Goal: Information Seeking & Learning: Understand process/instructions

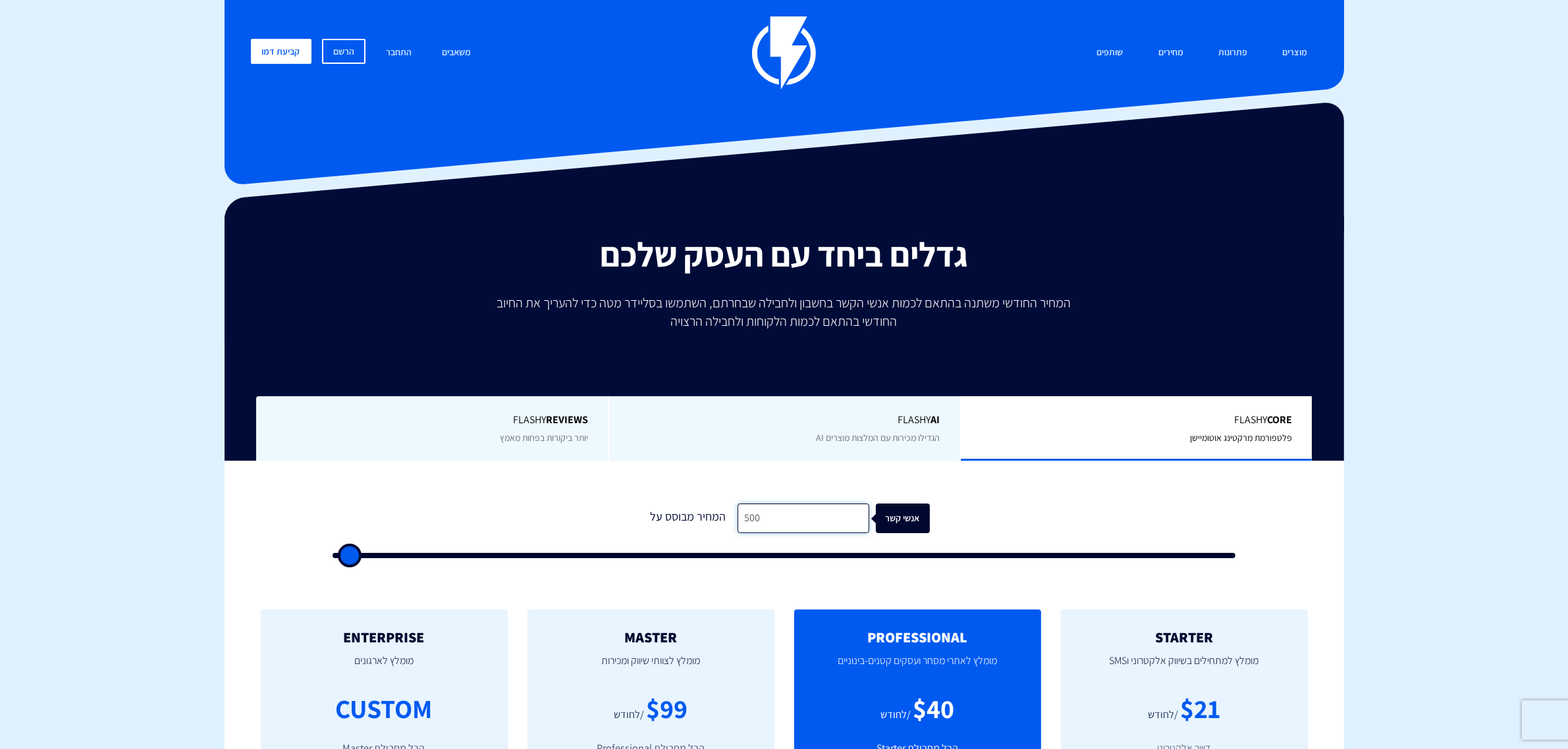
click at [827, 528] on input "500" at bounding box center [803, 518] width 132 height 30
type input "5"
type input "500"
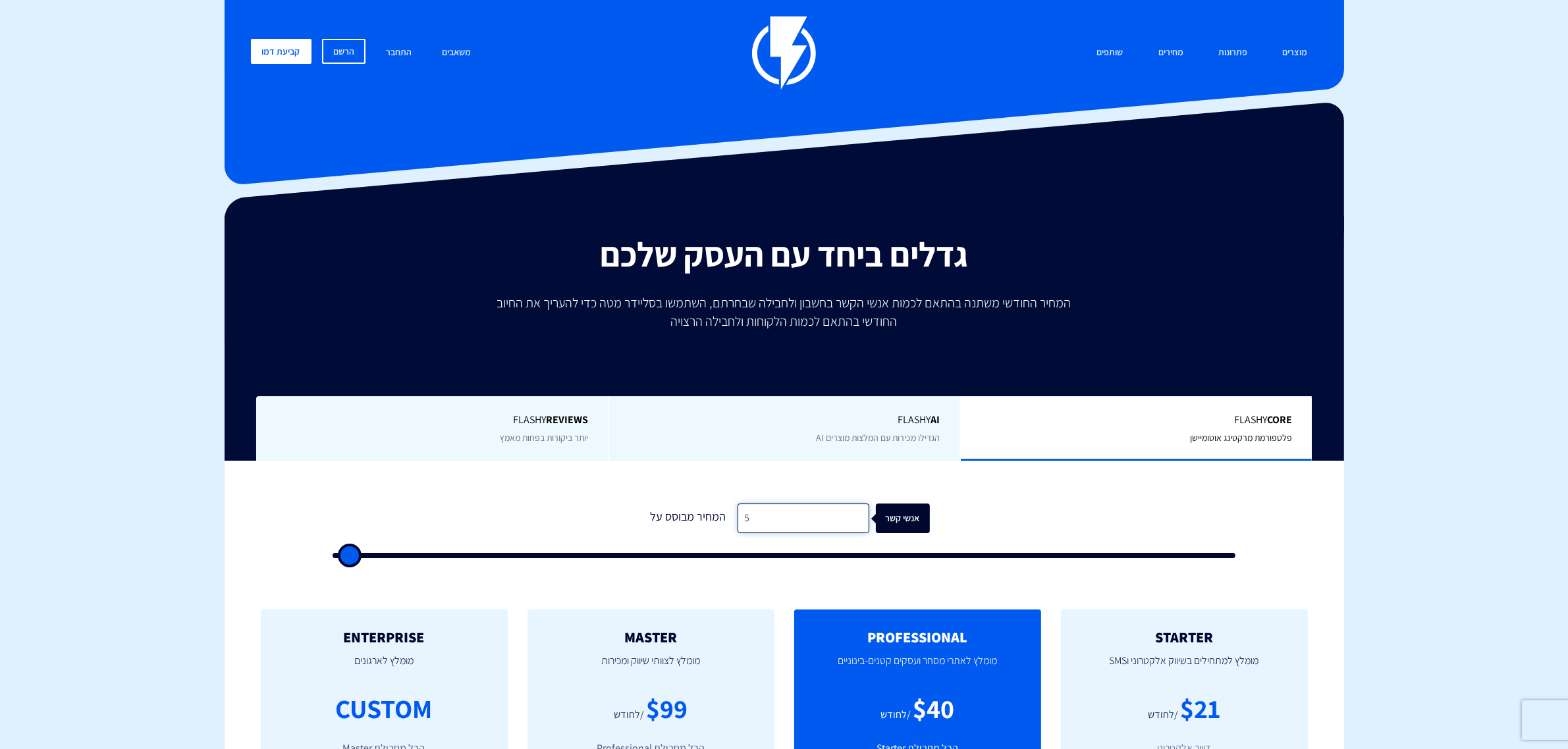
type input "50"
type input "500"
type input "5,000"
type input "5000"
type input "50,000"
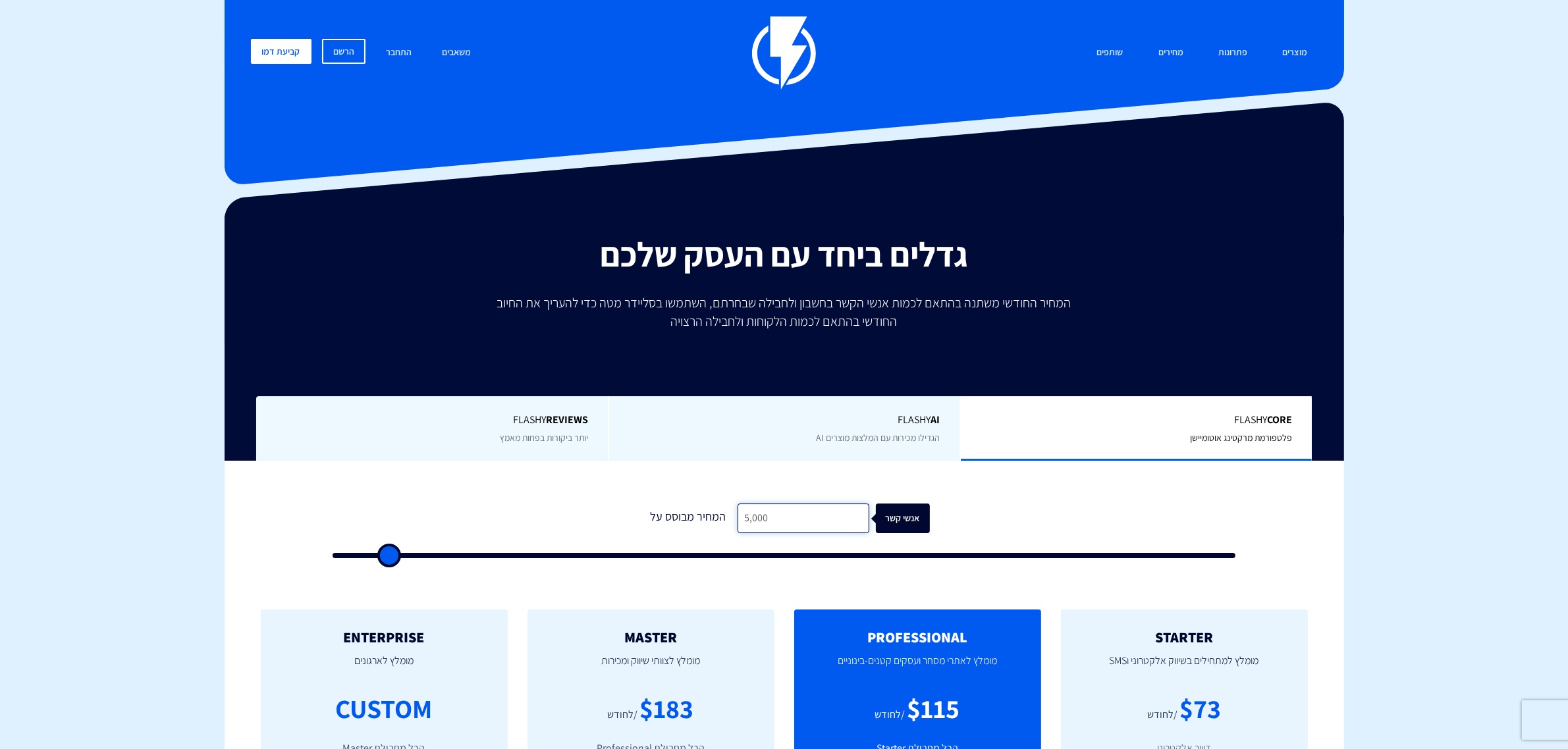
type input "50000"
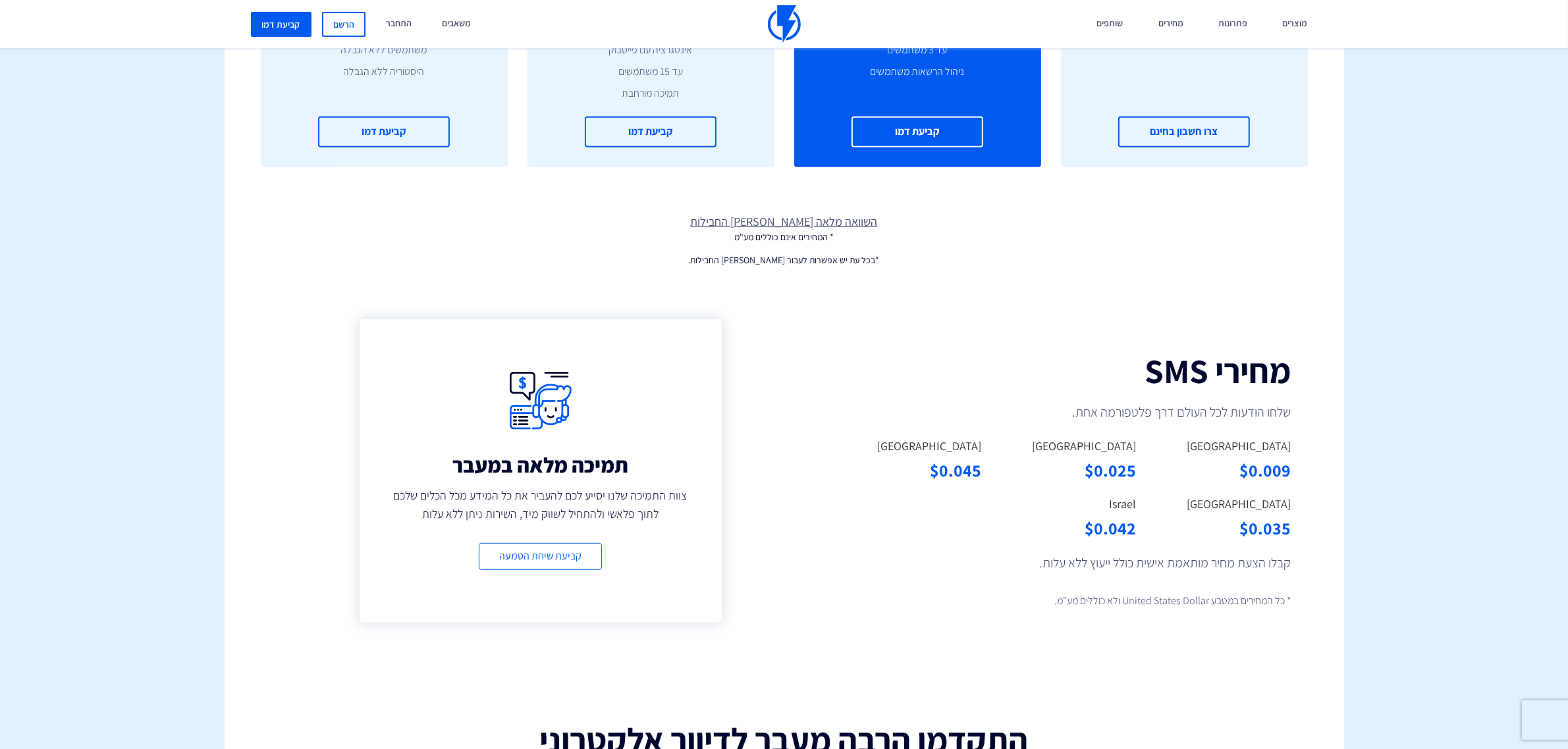
scroll to position [823, 0]
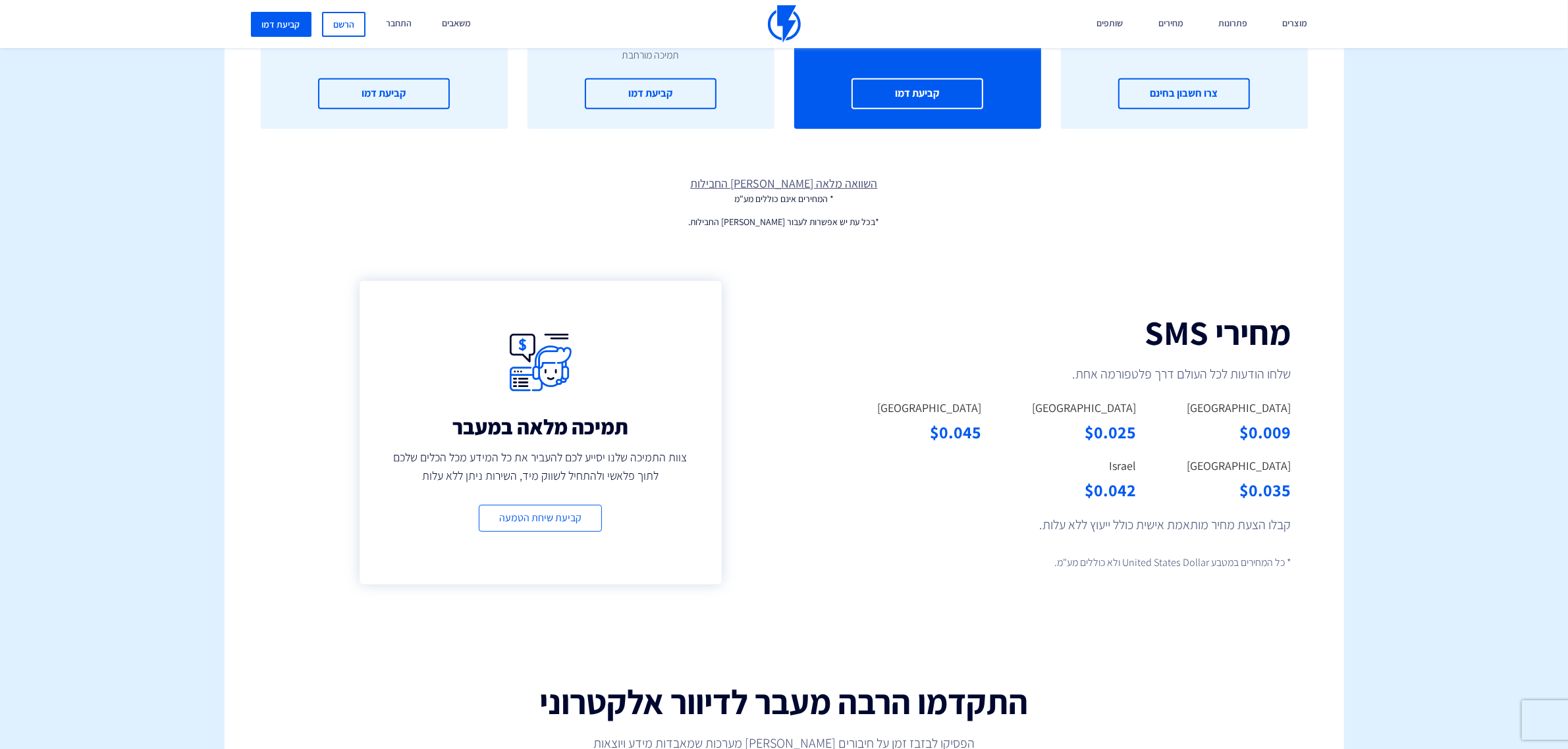
type input "50,000"
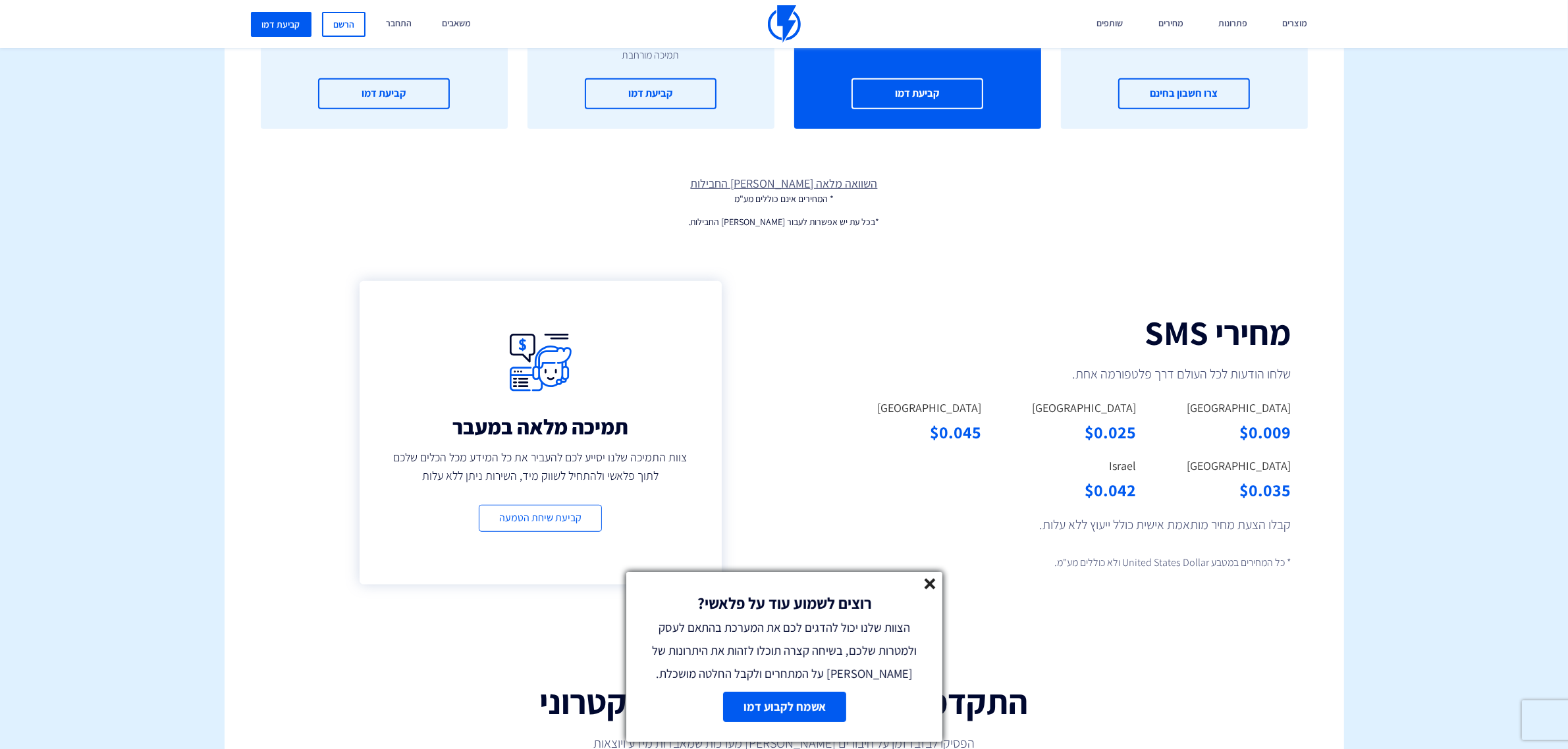
click at [910, 433] on div "$0.045" at bounding box center [914, 432] width 135 height 24
copy div "$0.045"
click at [926, 585] on icon at bounding box center [930, 584] width 11 height 11
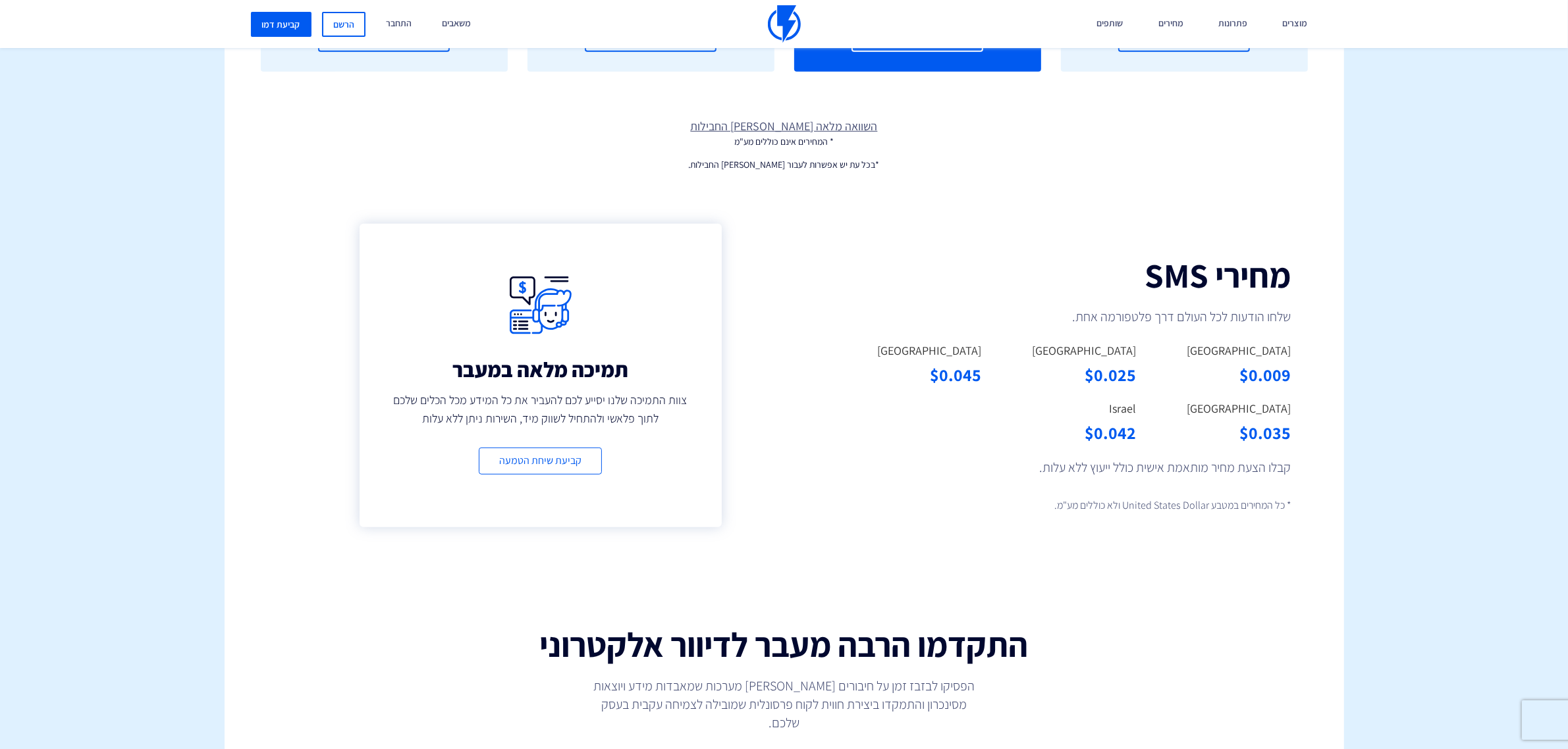
scroll to position [905, 0]
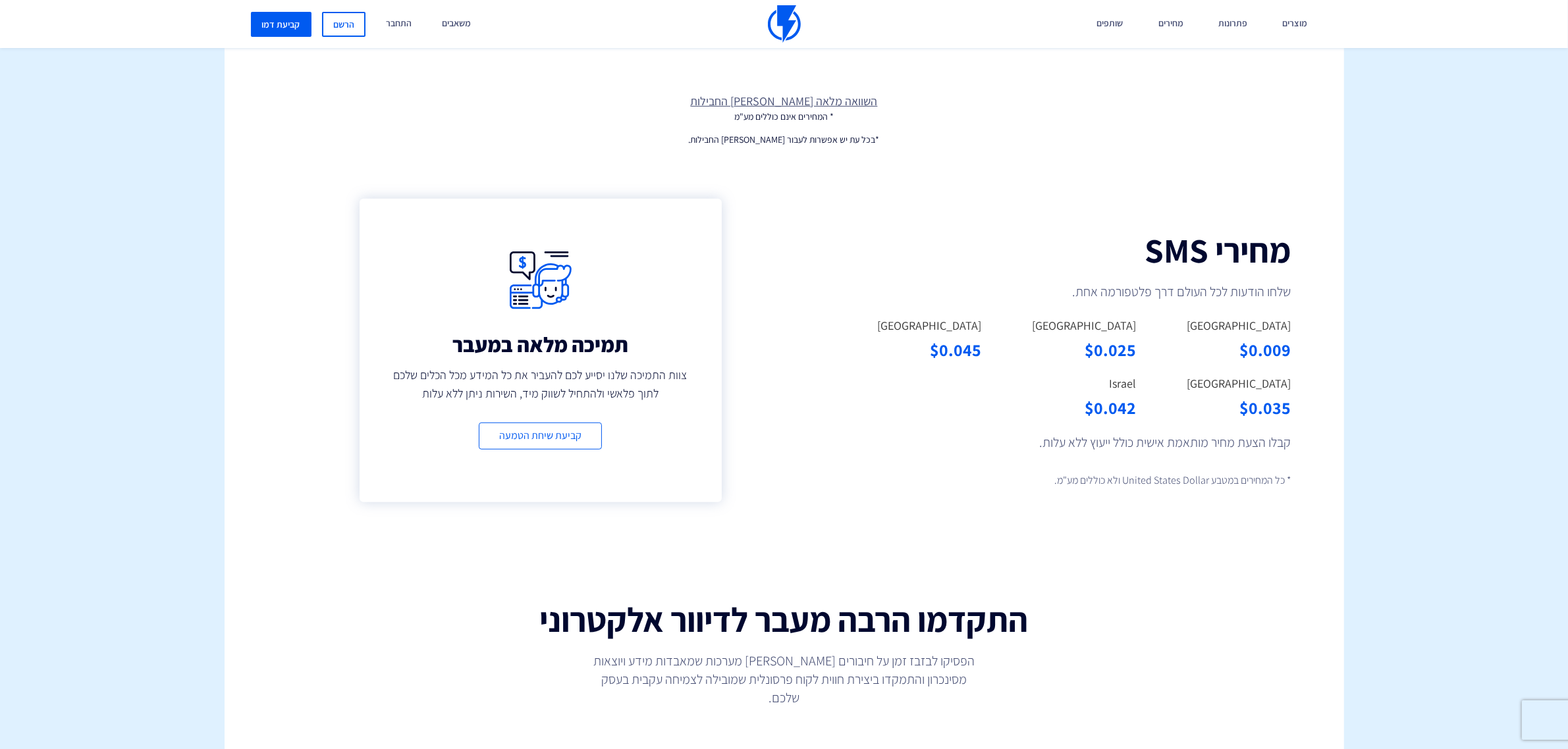
drag, startPoint x: 1431, startPoint y: 114, endPoint x: 1436, endPoint y: 66, distance: 48.3
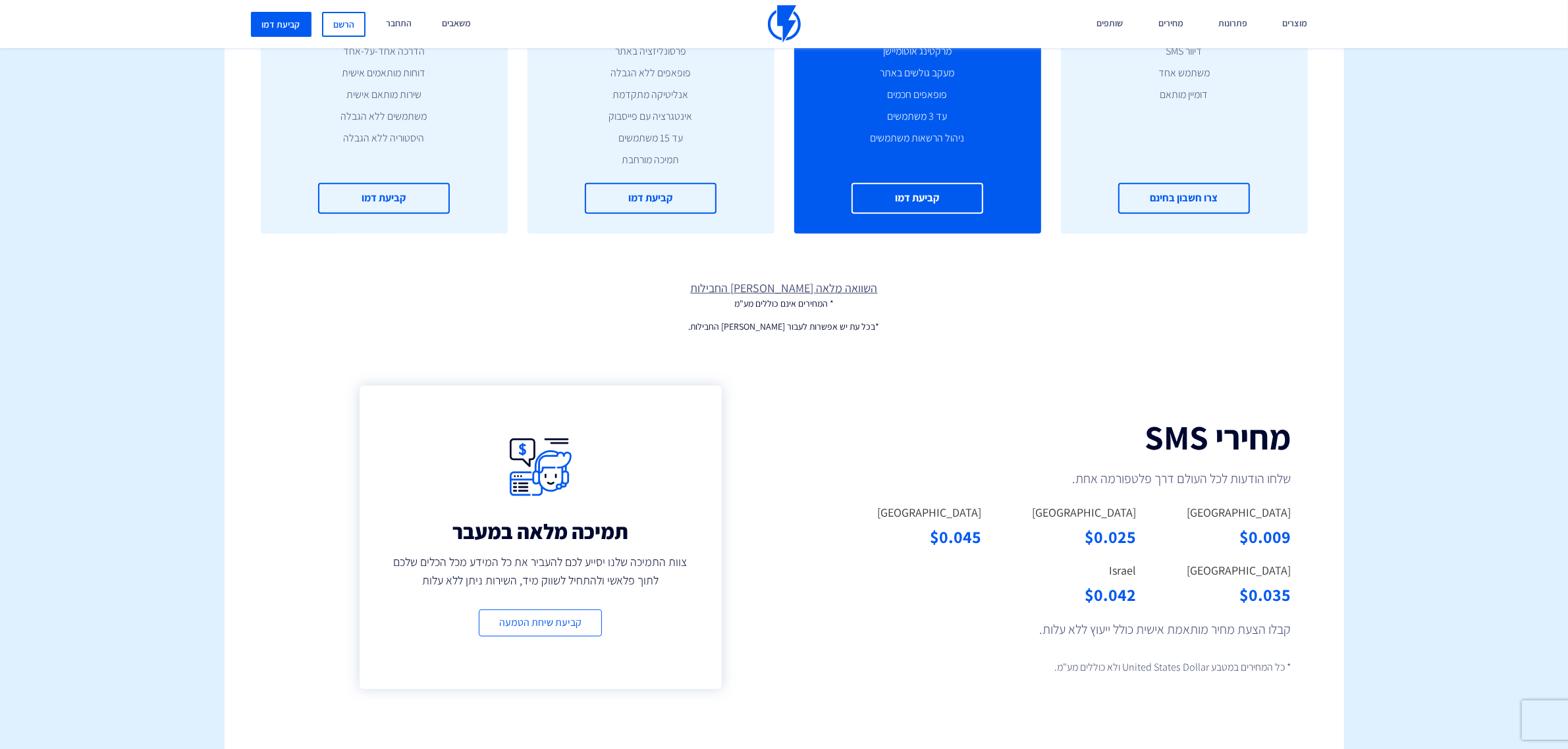
scroll to position [741, 0]
